Goal: Information Seeking & Learning: Learn about a topic

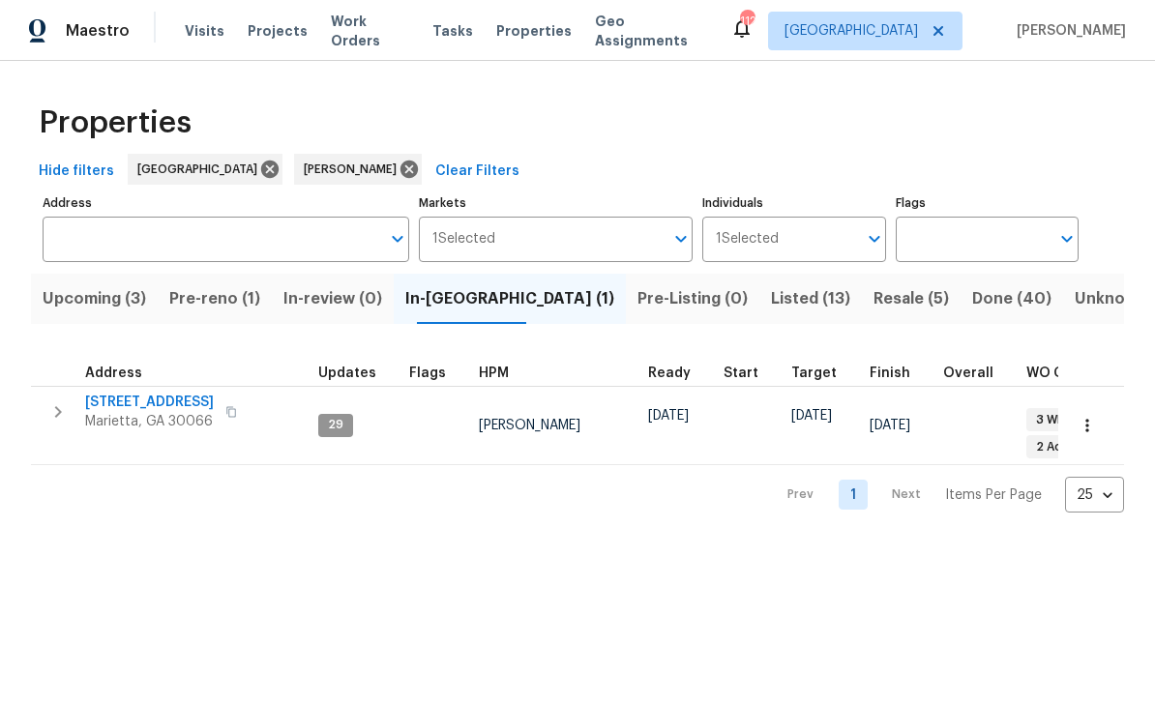
click at [233, 302] on span "Pre-reno (1)" at bounding box center [214, 298] width 91 height 27
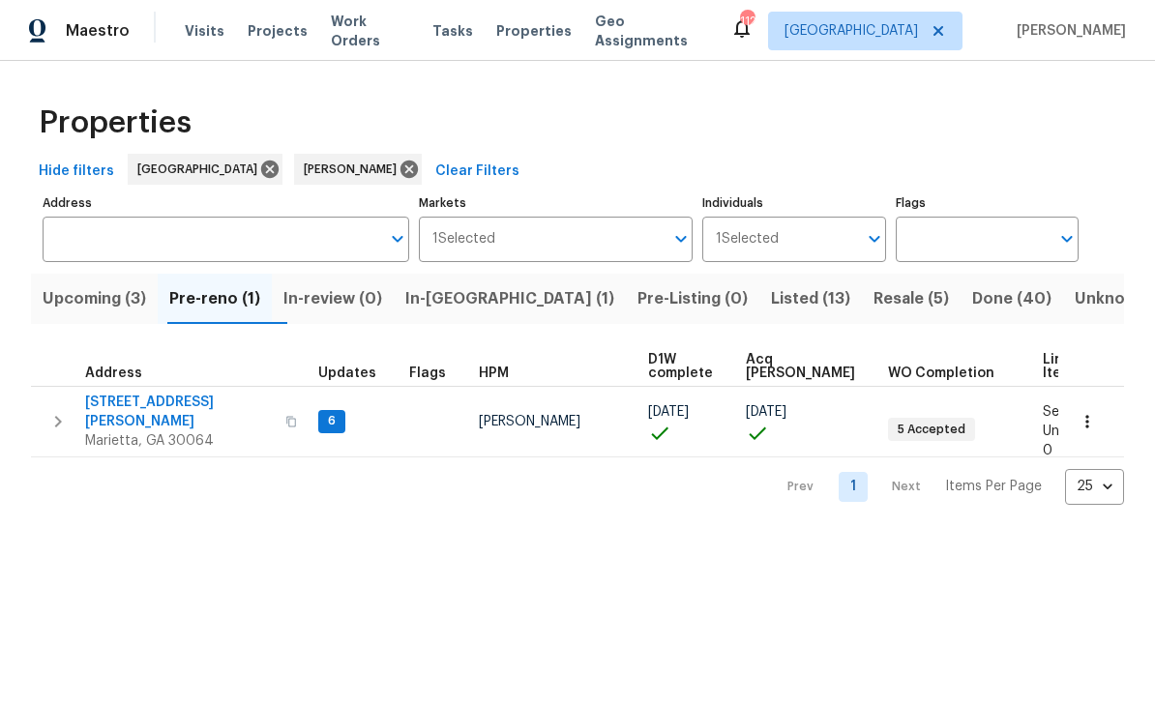
click at [182, 405] on span "[STREET_ADDRESS][PERSON_NAME]" at bounding box center [179, 412] width 189 height 39
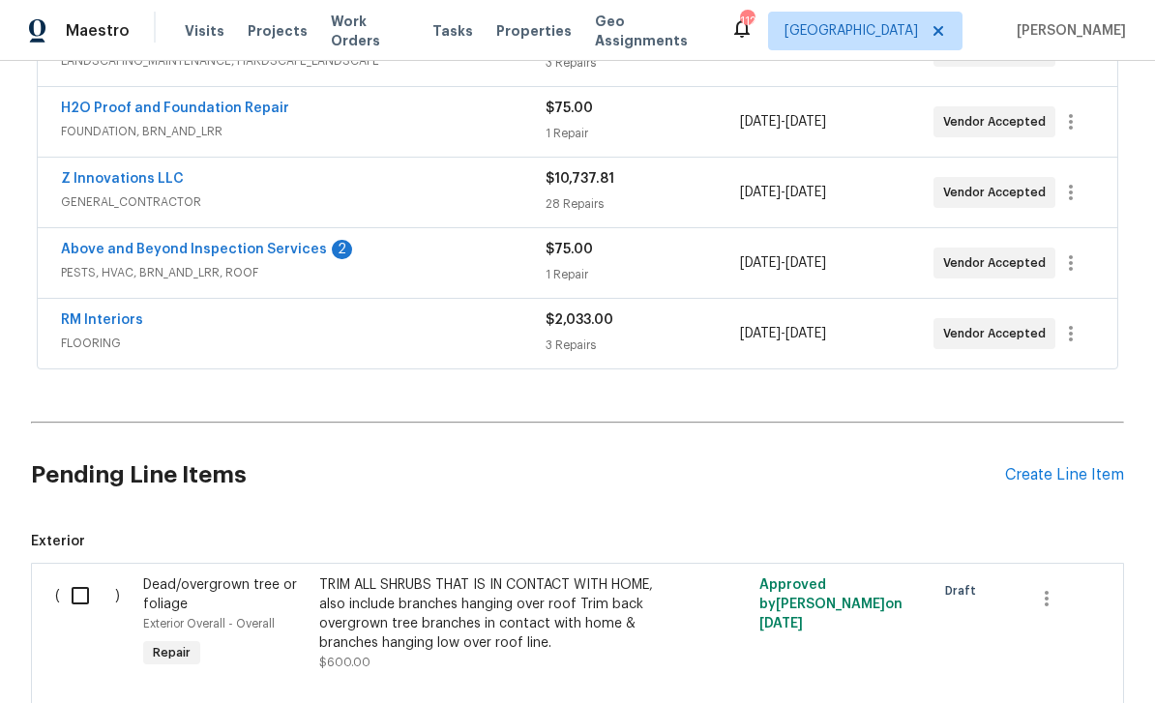
scroll to position [417, 0]
click at [268, 249] on link "Above and Beyond Inspection Services" at bounding box center [194, 249] width 266 height 14
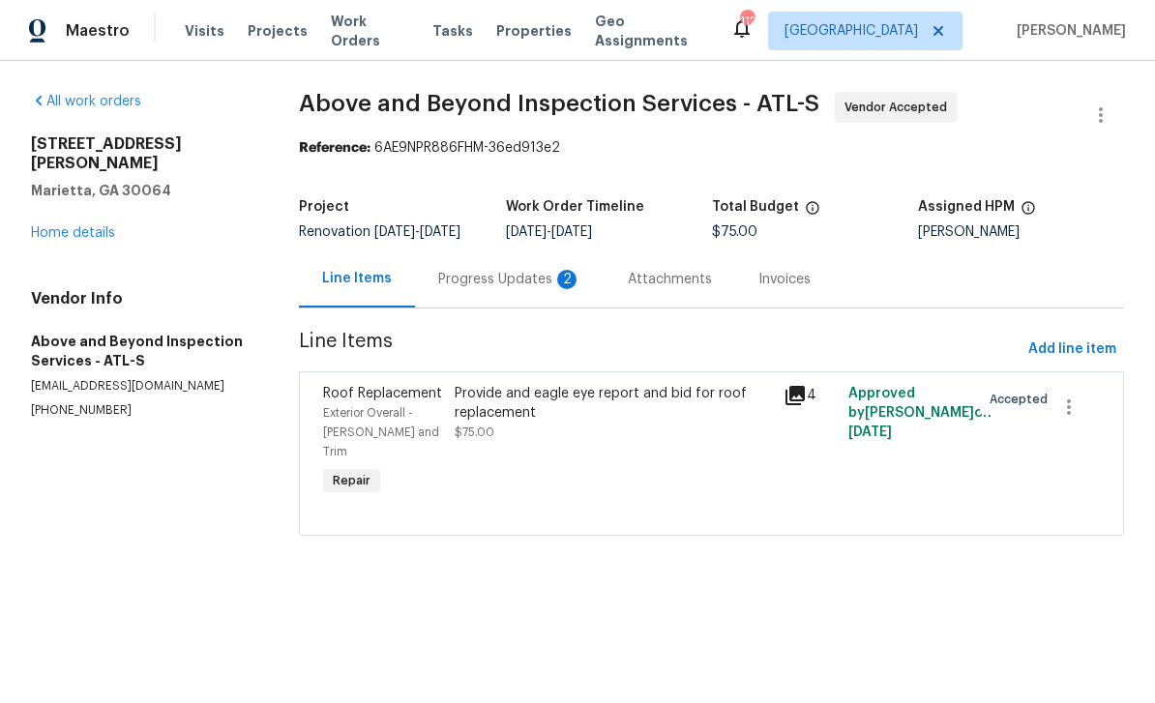
click at [508, 289] on div "Progress Updates 2" at bounding box center [509, 279] width 143 height 19
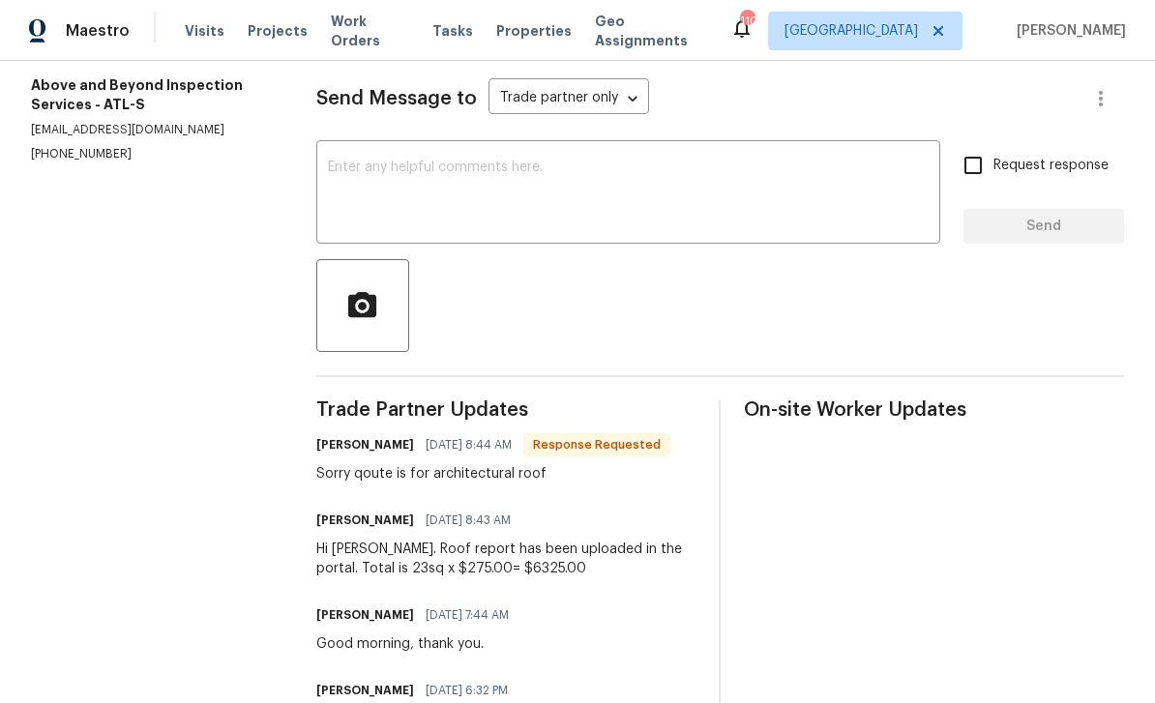
scroll to position [280, 0]
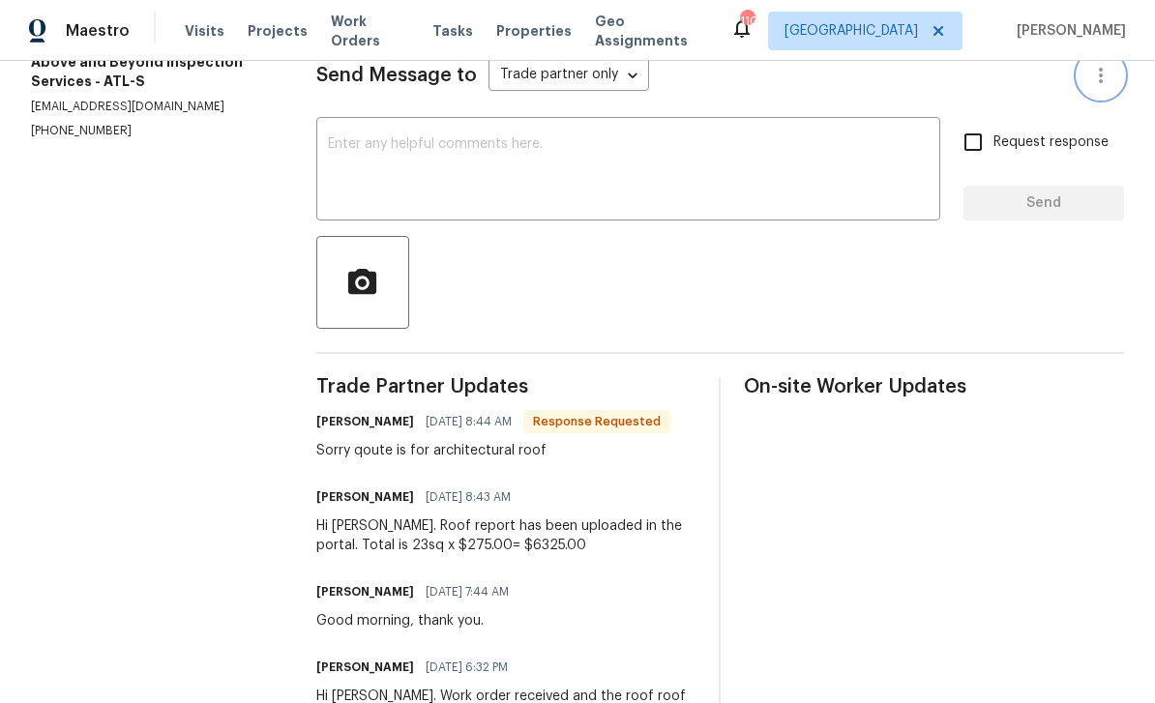
click at [1107, 64] on icon "button" at bounding box center [1101, 75] width 23 height 23
click at [798, 587] on div at bounding box center [577, 351] width 1155 height 703
click at [231, 539] on section "All work orders 3526 W Hampton Dr NW Marietta, GA 30064 Home details Vendor Inf…" at bounding box center [150, 290] width 239 height 956
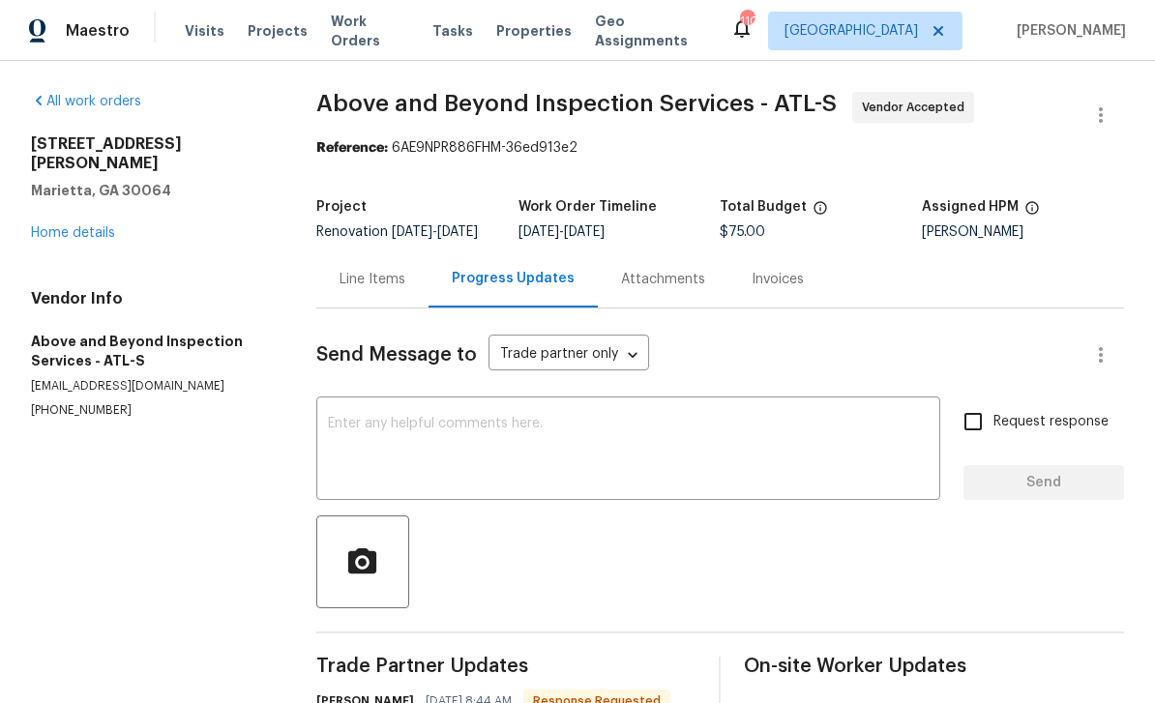
scroll to position [0, 0]
click at [1098, 104] on icon "button" at bounding box center [1101, 115] width 23 height 23
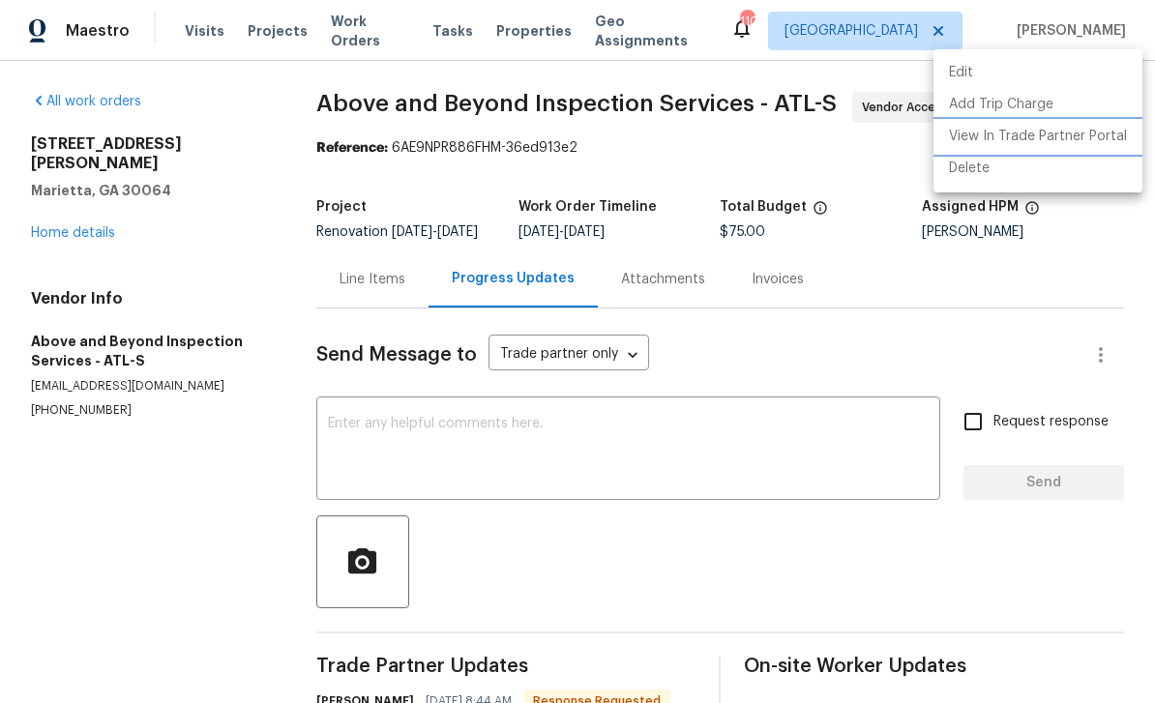
click at [1027, 130] on li "View In Trade Partner Portal" at bounding box center [1038, 137] width 209 height 32
click at [222, 509] on div at bounding box center [577, 351] width 1155 height 703
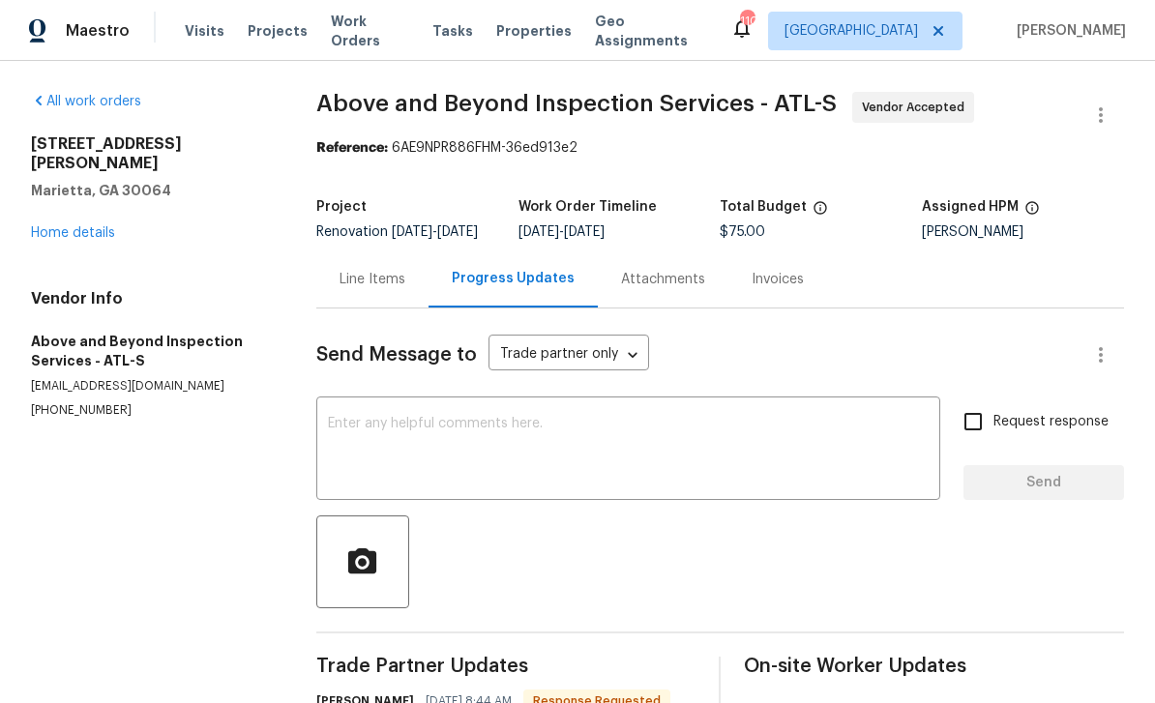
click at [91, 226] on link "Home details" at bounding box center [73, 233] width 84 height 14
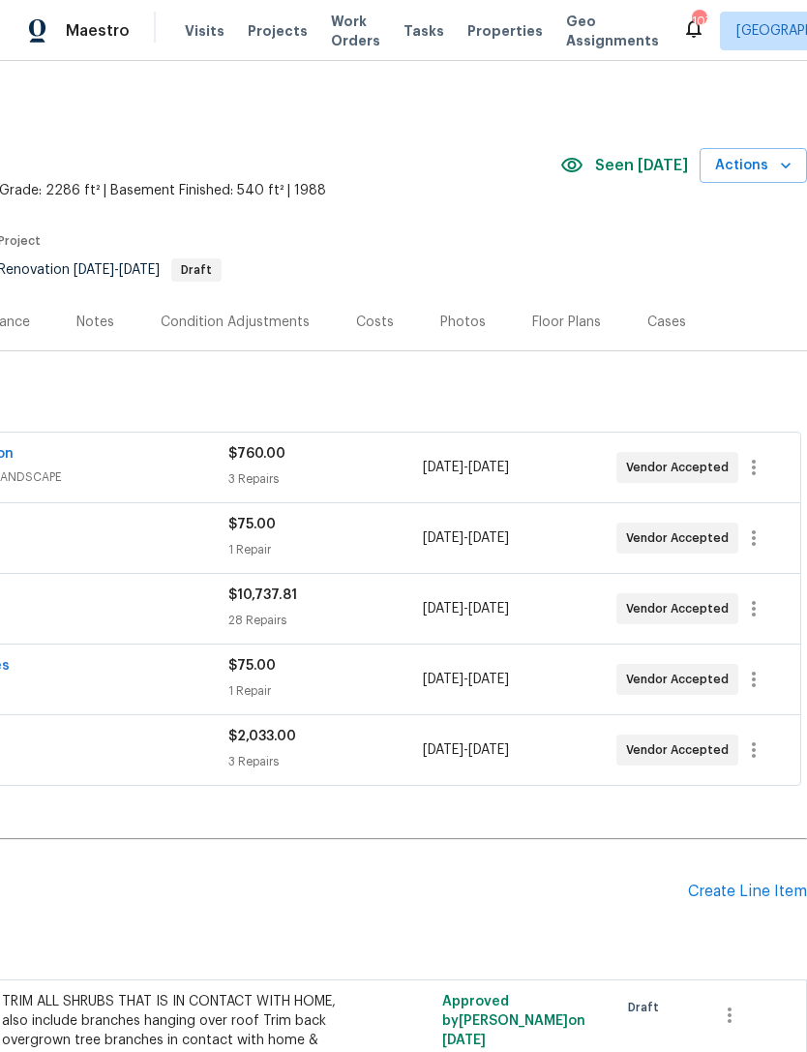
scroll to position [0, 286]
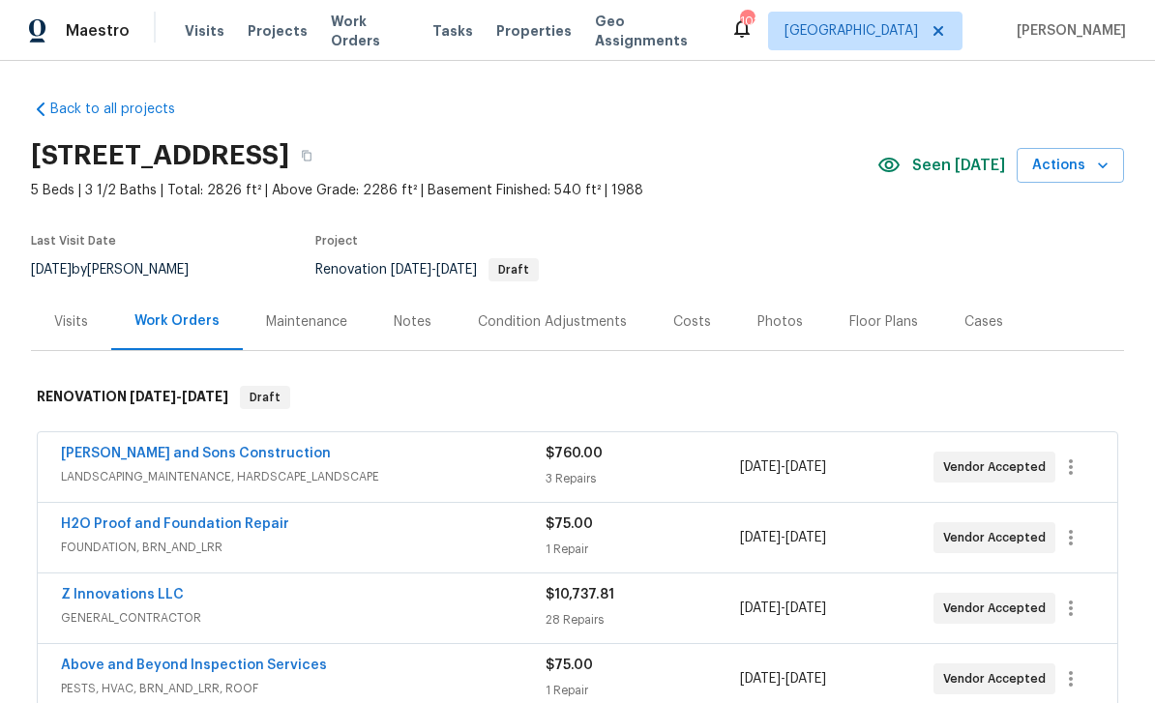
click at [806, 313] on div "Floor Plans" at bounding box center [884, 322] width 69 height 19
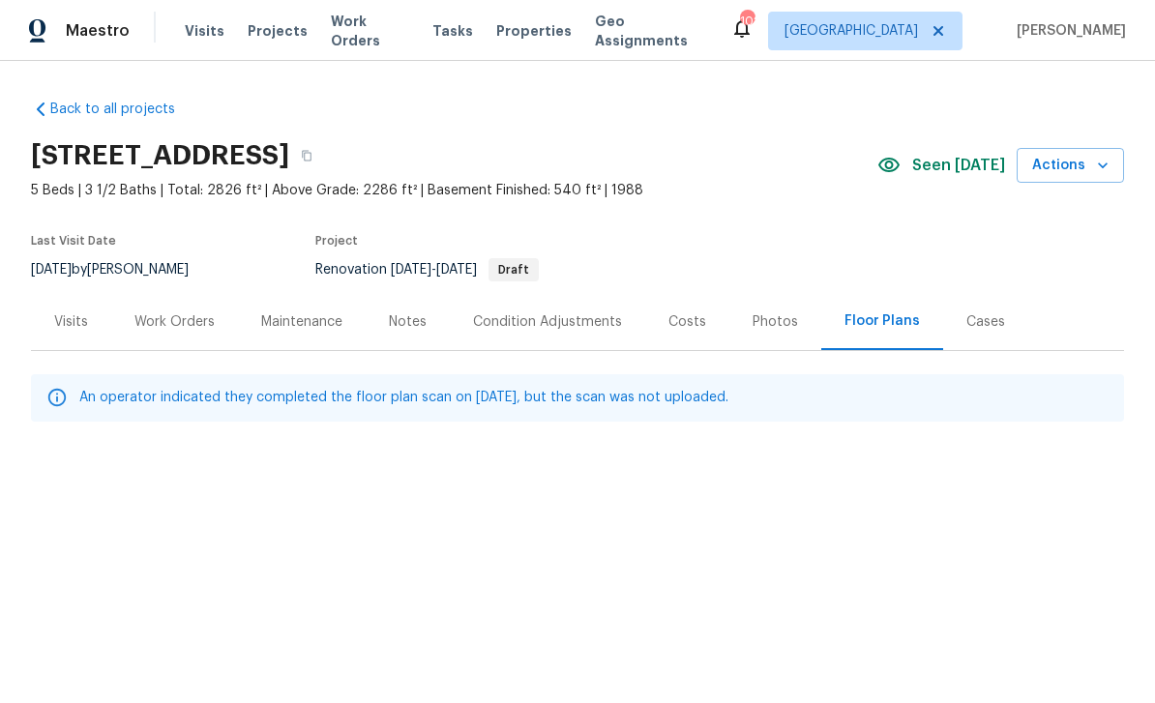
click at [71, 313] on div "Visits" at bounding box center [71, 322] width 34 height 19
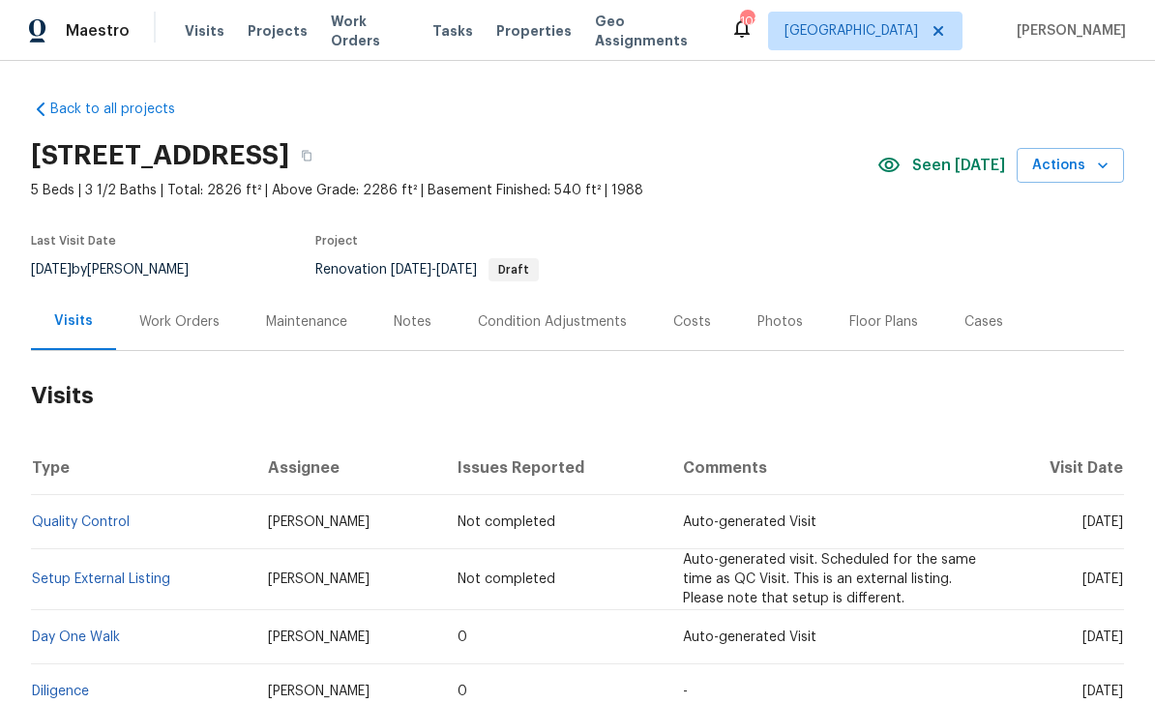
click at [158, 309] on div "Work Orders" at bounding box center [179, 321] width 127 height 57
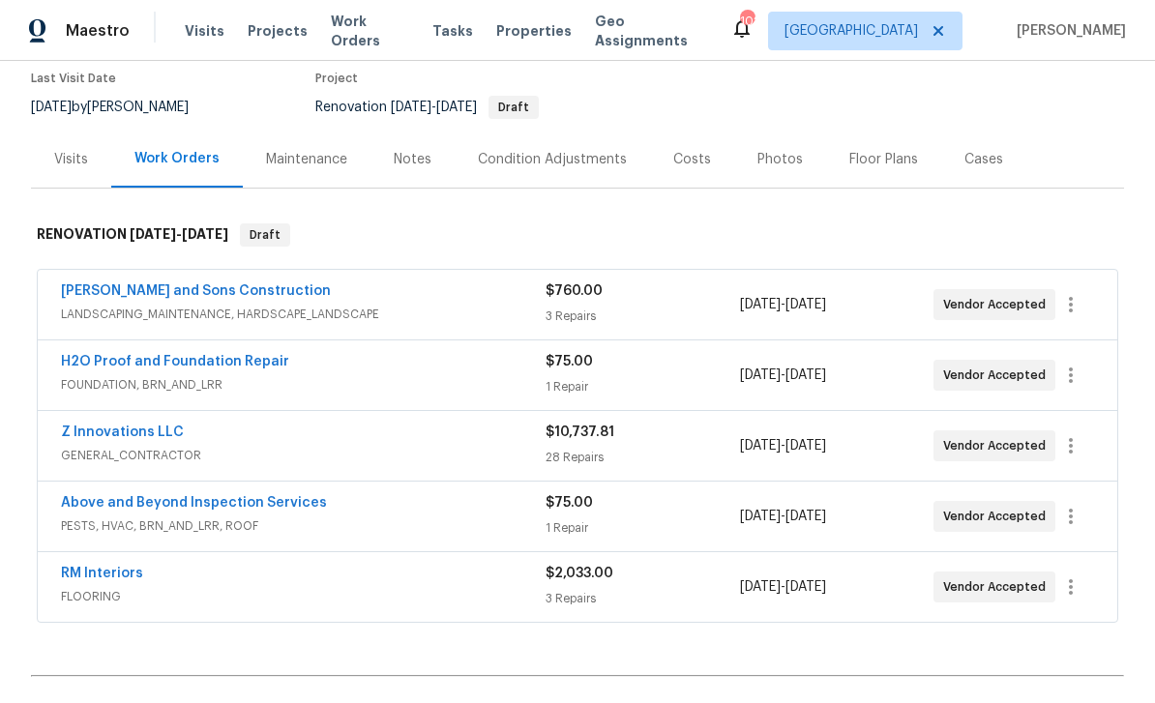
scroll to position [172, 0]
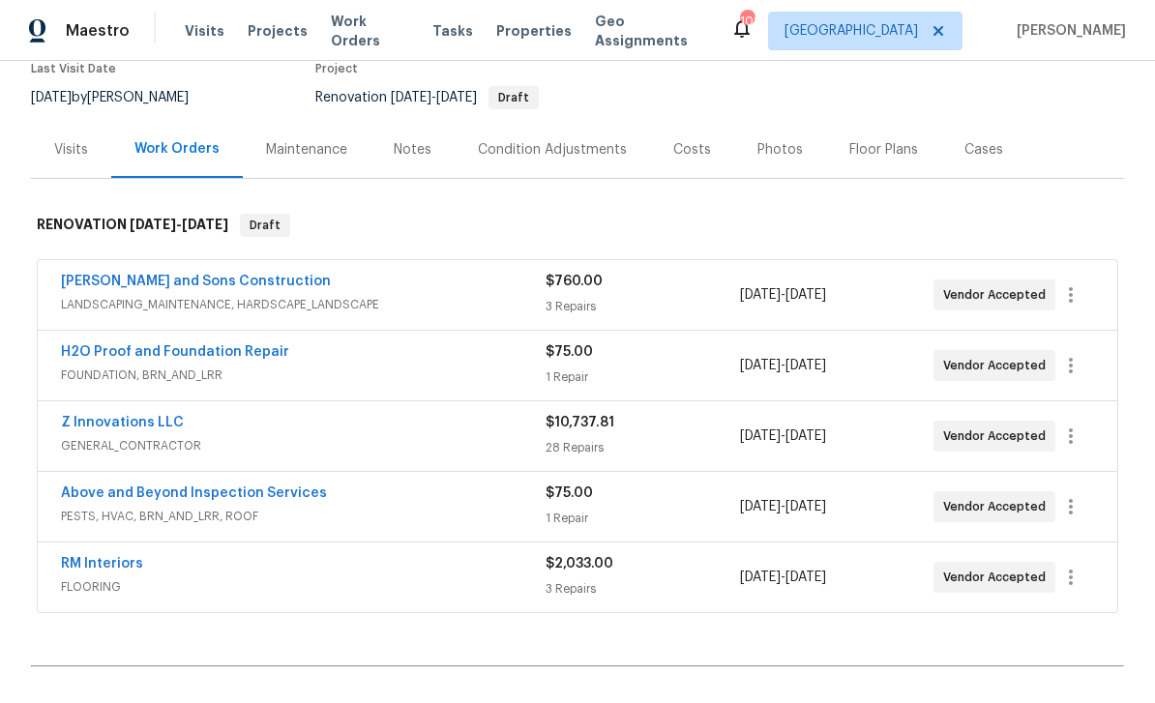
click at [110, 426] on link "Z Innovations LLC" at bounding box center [122, 423] width 123 height 14
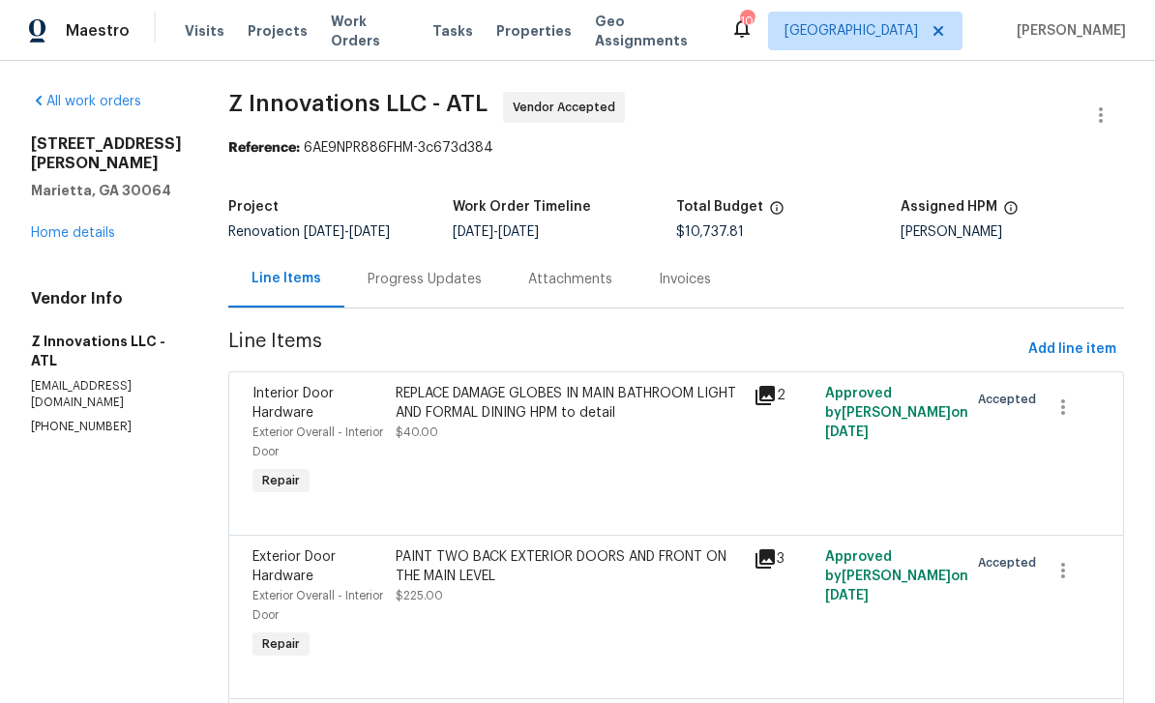
click at [59, 206] on div "[STREET_ADDRESS] Home details" at bounding box center [106, 189] width 151 height 108
click at [56, 238] on link "Home details" at bounding box center [73, 233] width 84 height 14
